Goal: Entertainment & Leisure: Consume media (video, audio)

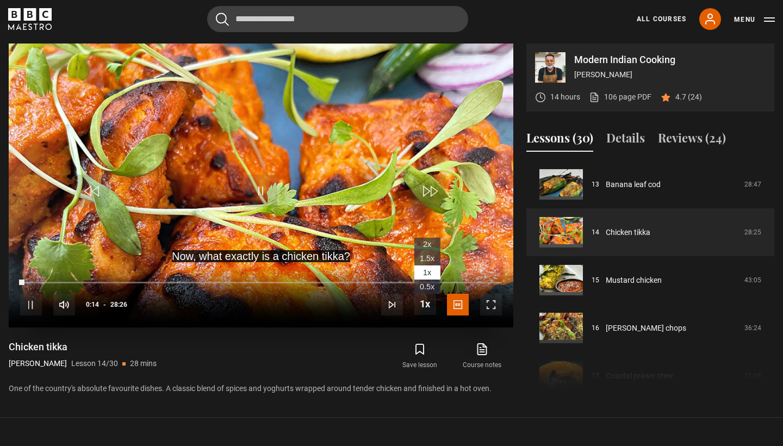
scroll to position [452, 0]
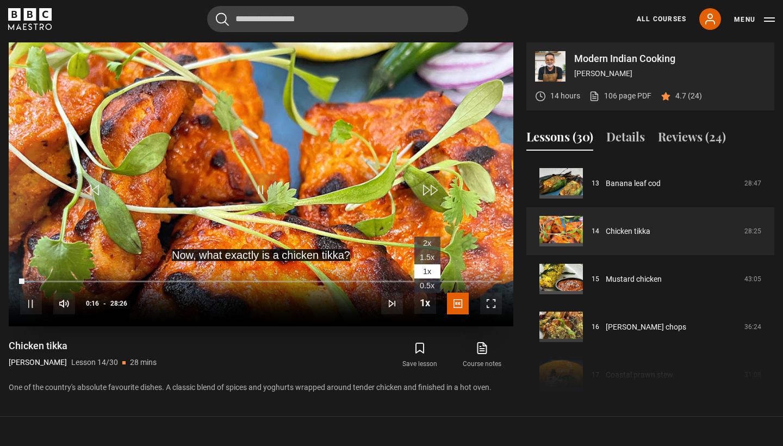
click at [429, 255] on span "1.5x" at bounding box center [427, 257] width 15 height 9
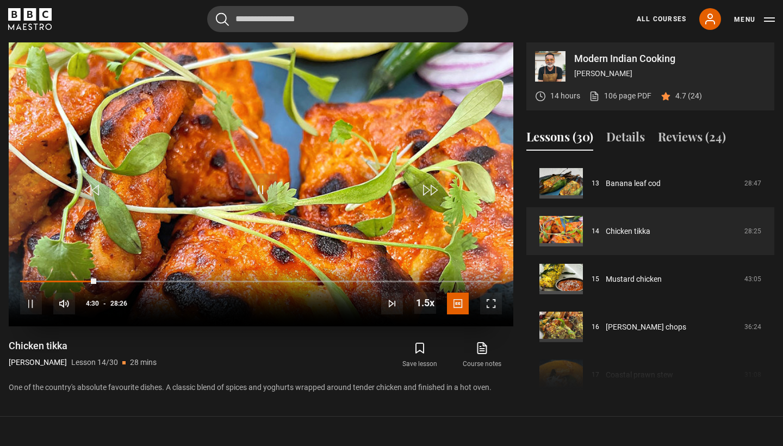
click at [394, 152] on video "Video Player" at bounding box center [261, 184] width 504 height 284
click at [260, 178] on span "Video Player" at bounding box center [261, 189] width 33 height 33
click at [496, 305] on span "Video Player" at bounding box center [491, 303] width 22 height 22
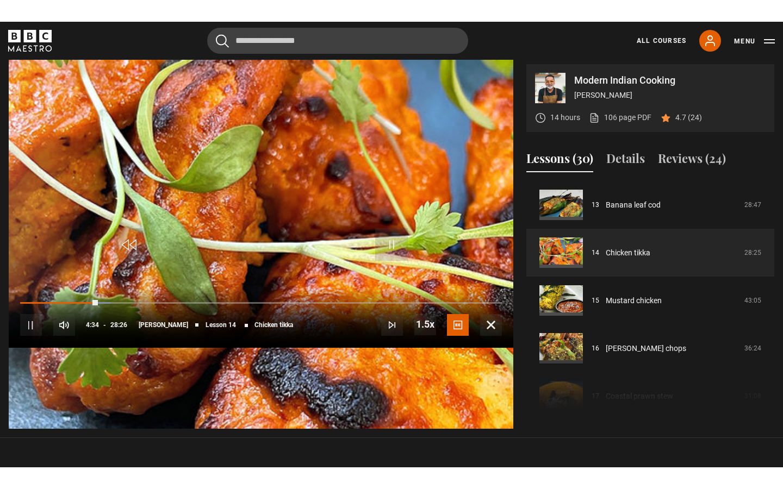
scroll to position [0, 0]
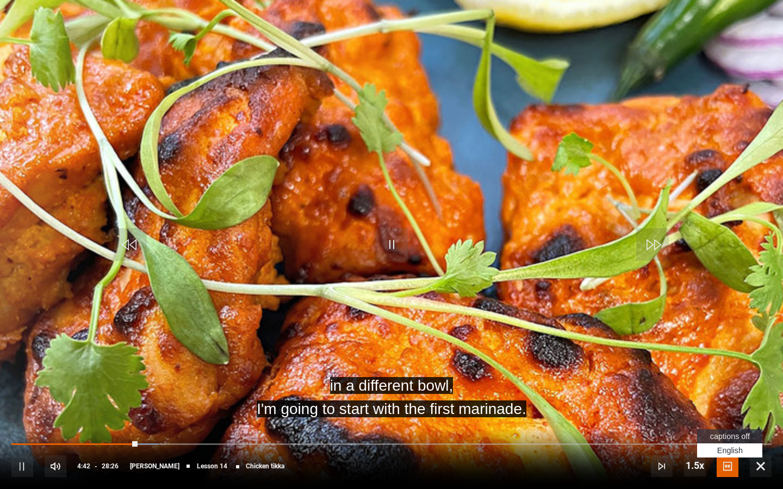
click at [729, 445] on span "Video Player" at bounding box center [727, 466] width 22 height 22
click at [742, 437] on span "captions off" at bounding box center [730, 436] width 40 height 9
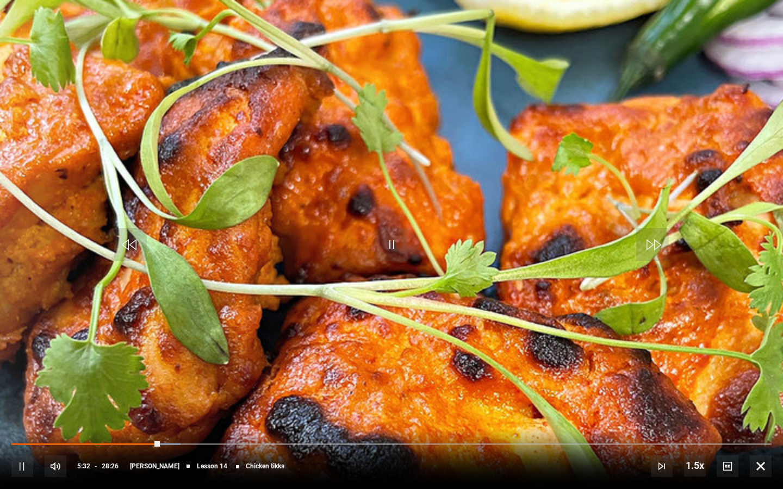
click at [670, 350] on video "Video Player" at bounding box center [391, 244] width 783 height 489
click at [756, 445] on span "Video Player" at bounding box center [761, 466] width 22 height 22
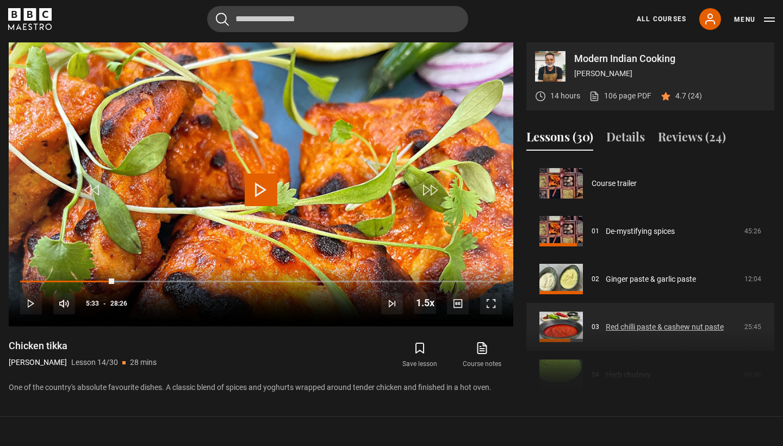
click at [666, 324] on link "Red chilli paste & cashew nut paste" at bounding box center [665, 326] width 118 height 11
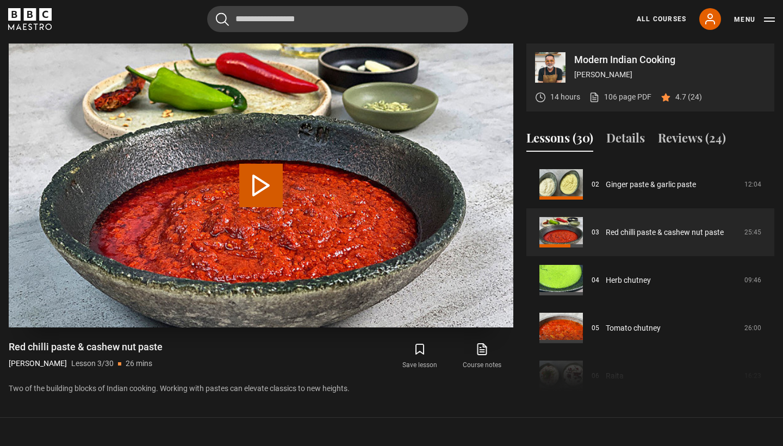
click at [258, 189] on button "Play Lesson Red chilli paste & cashew nut paste" at bounding box center [260, 185] width 43 height 43
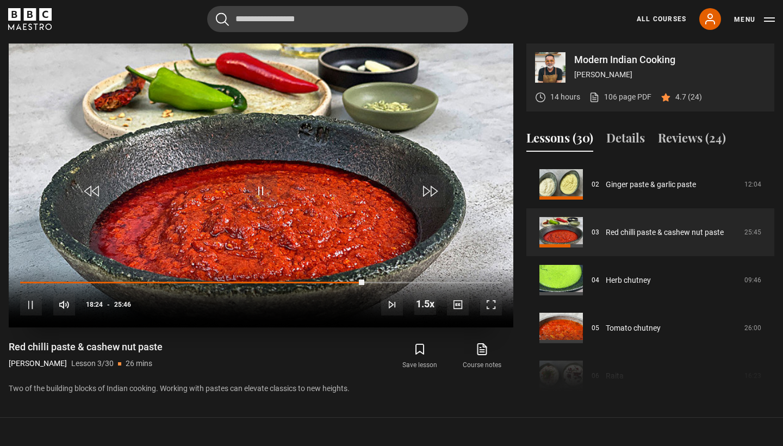
click at [241, 284] on div "10s Skip Back 10 seconds Pause 10s Skip Forward 10 seconds Loaded : 71.47% 11:5…" at bounding box center [261, 297] width 504 height 60
click at [227, 278] on div "10s Skip Back 10 seconds Pause 10s Skip Forward 10 seconds Loaded : 75.02% 11:5…" at bounding box center [261, 297] width 504 height 60
click at [219, 282] on div "Loaded : 75.66% 10:38 18:39" at bounding box center [261, 281] width 482 height 3
click at [125, 283] on div "Loaded : 41.39% 05:36 10:38" at bounding box center [261, 281] width 482 height 3
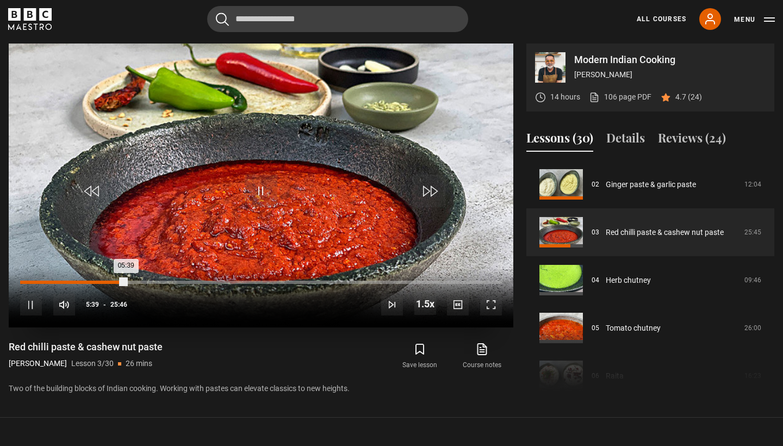
click at [48, 280] on div "01:28" at bounding box center [49, 281] width 2 height 3
click at [27, 282] on div "00:22" at bounding box center [28, 281] width 2 height 3
click at [22, 280] on div "00:06" at bounding box center [23, 281] width 2 height 3
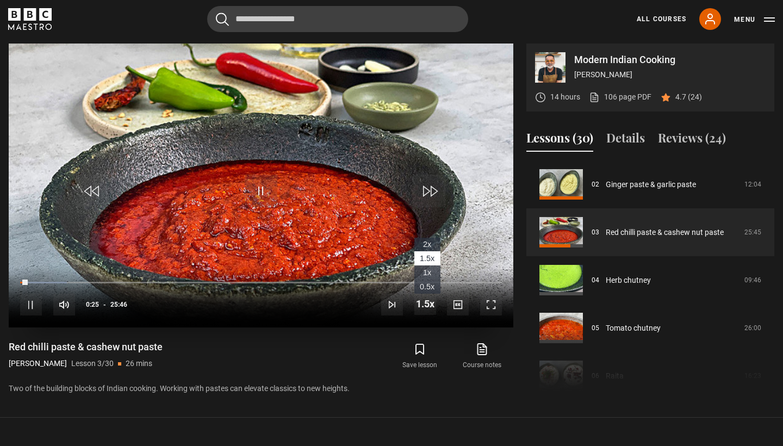
click at [429, 273] on span "1x" at bounding box center [427, 272] width 8 height 9
click at [409, 248] on video "Video Player" at bounding box center [261, 185] width 504 height 284
click at [257, 198] on span "Video Player" at bounding box center [261, 190] width 33 height 33
click at [474, 115] on video "Video Player" at bounding box center [261, 185] width 504 height 284
